Goal: Information Seeking & Learning: Find specific fact

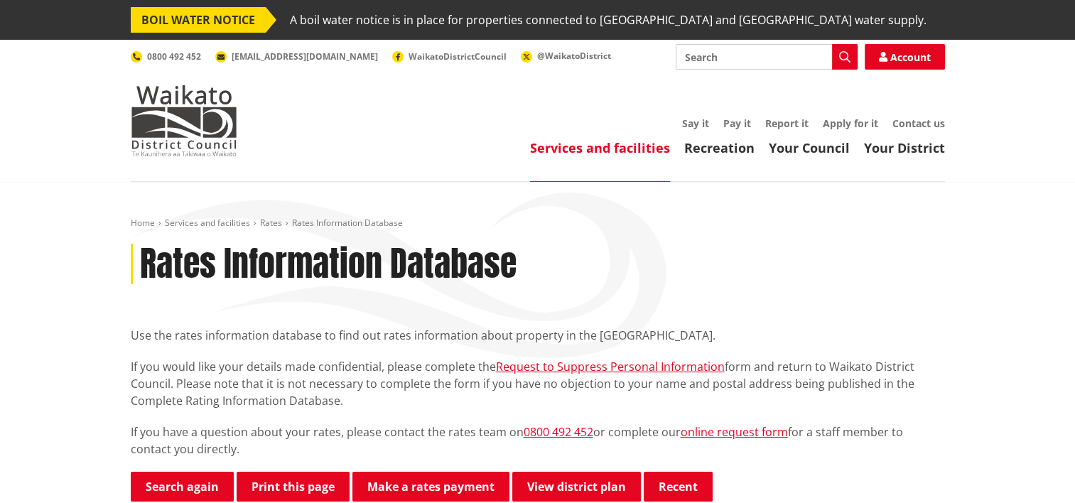
click at [747, 57] on input "Search" at bounding box center [766, 57] width 182 height 26
type input "improvement value"
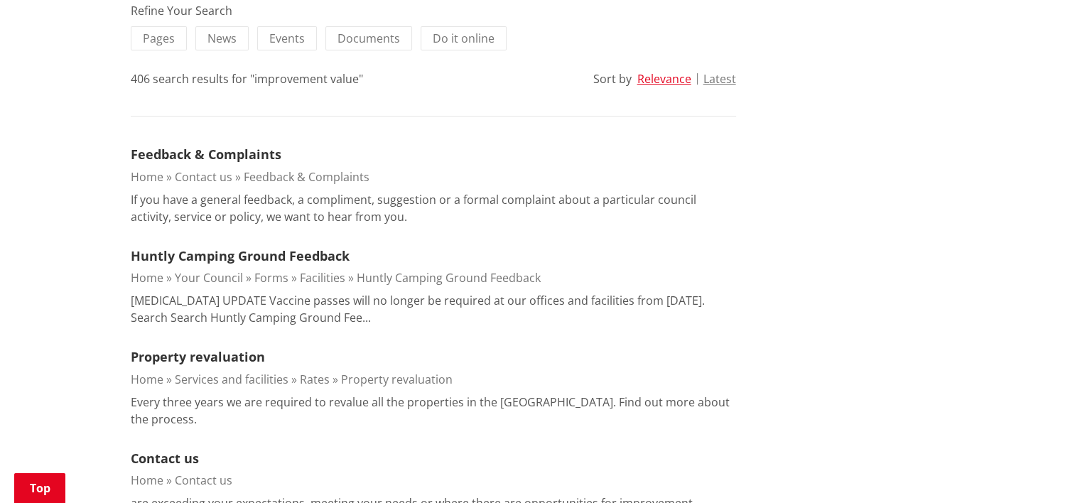
scroll to position [426, 0]
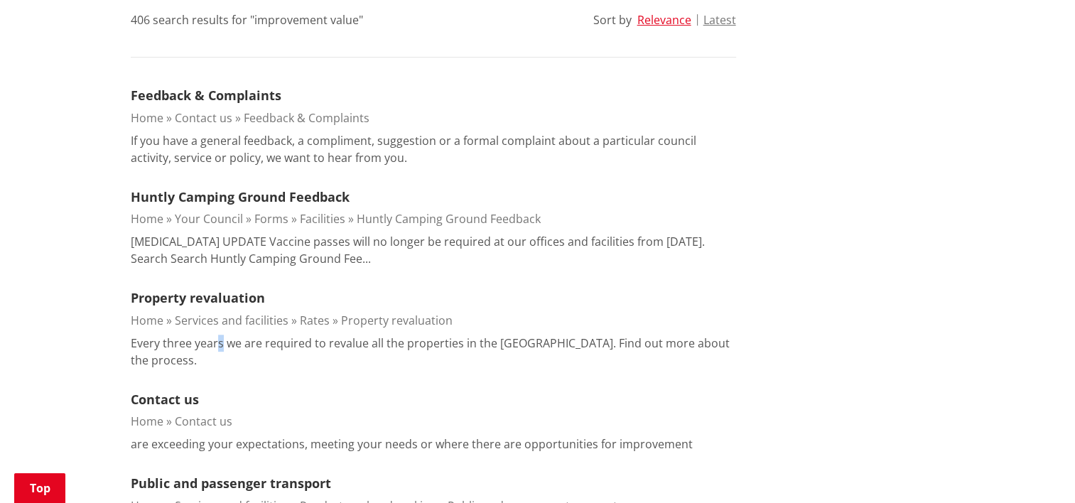
click at [217, 341] on p "Every three years we are required to revalue all the properties in the [GEOGRAP…" at bounding box center [433, 351] width 605 height 34
drag, startPoint x: 217, startPoint y: 341, endPoint x: 209, endPoint y: 295, distance: 46.2
click at [209, 295] on link "Property revaluation" at bounding box center [198, 297] width 134 height 17
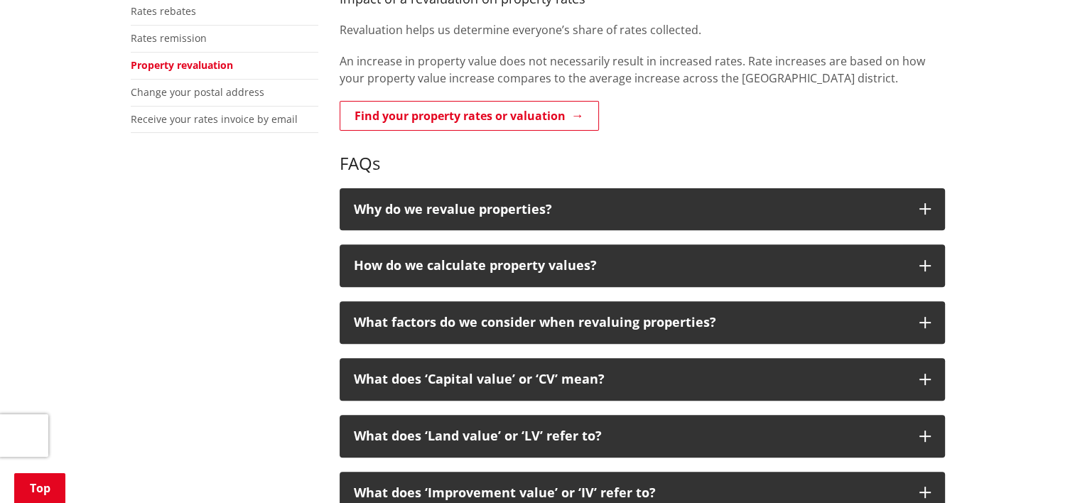
scroll to position [497, 0]
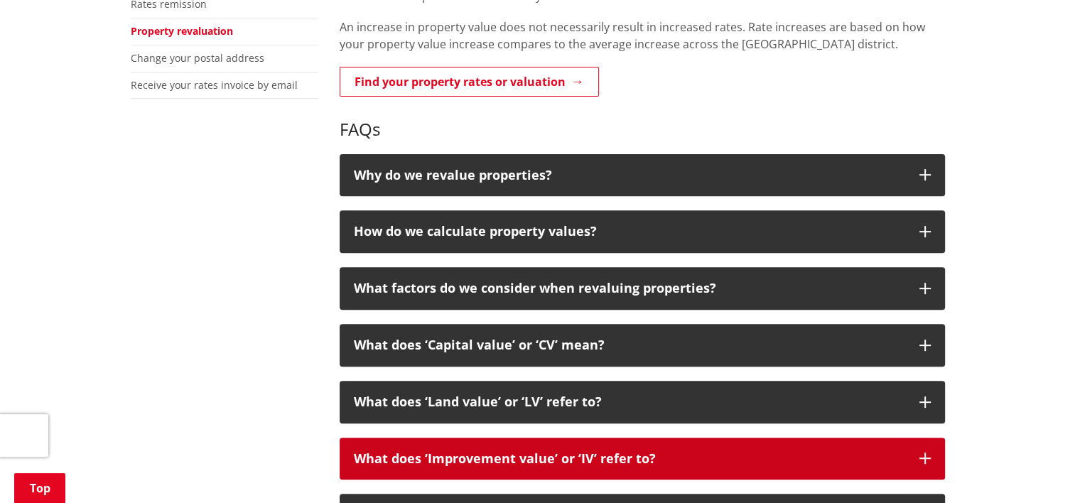
click at [628, 452] on p "What does ‘Improvement value’ or ‘IV’ refer to?" at bounding box center [629, 459] width 551 height 14
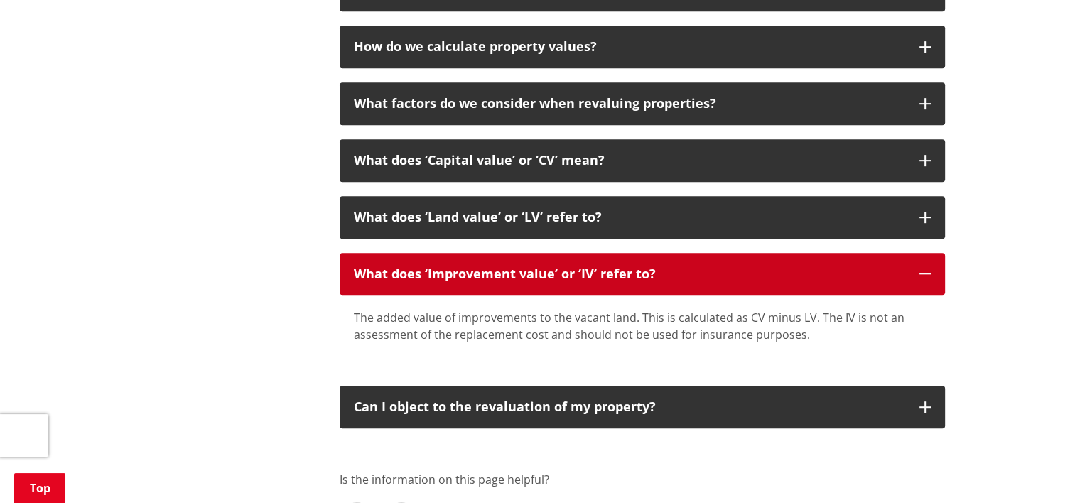
scroll to position [710, 0]
